Goal: Transaction & Acquisition: Purchase product/service

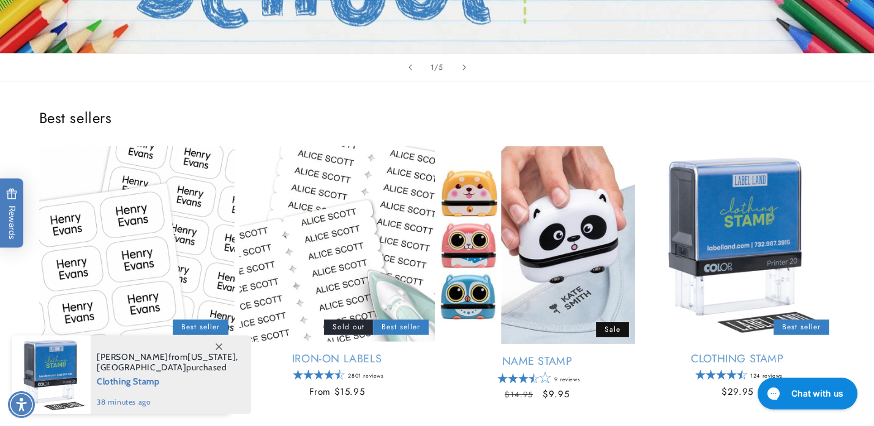
scroll to position [363, 0]
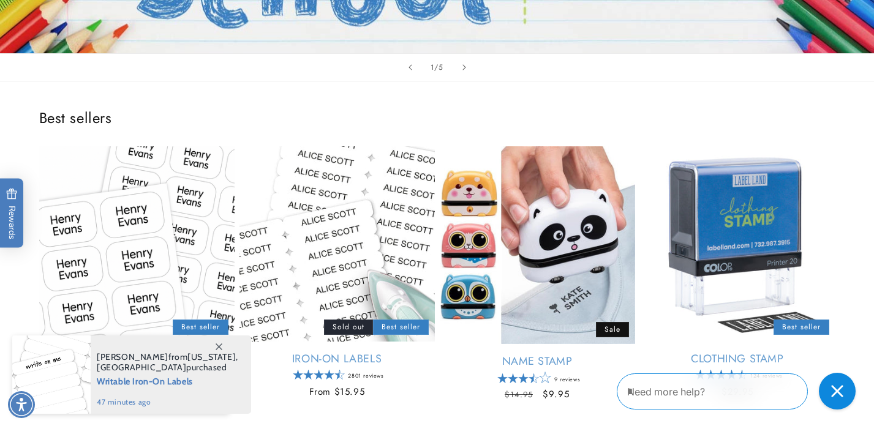
click at [218, 347] on icon at bounding box center [219, 347] width 7 height 7
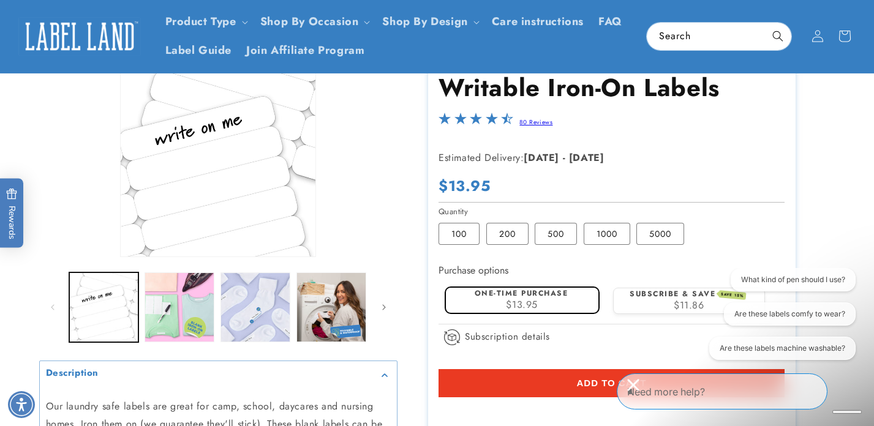
scroll to position [77, 0]
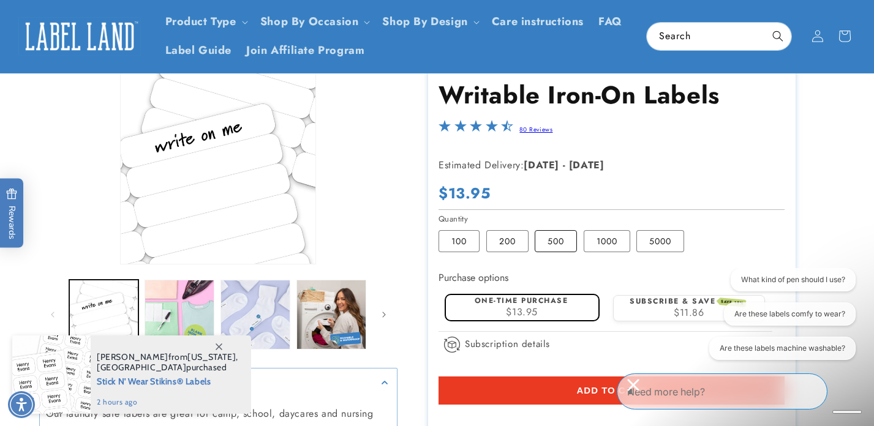
click at [547, 235] on label "500 Variant sold out or unavailable" at bounding box center [556, 241] width 42 height 22
